Goal: Check status

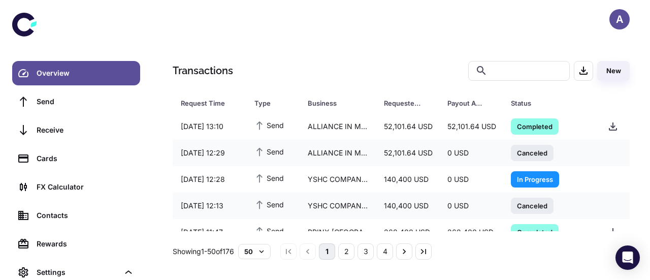
scroll to position [342, 0]
